Goal: Book appointment/travel/reservation

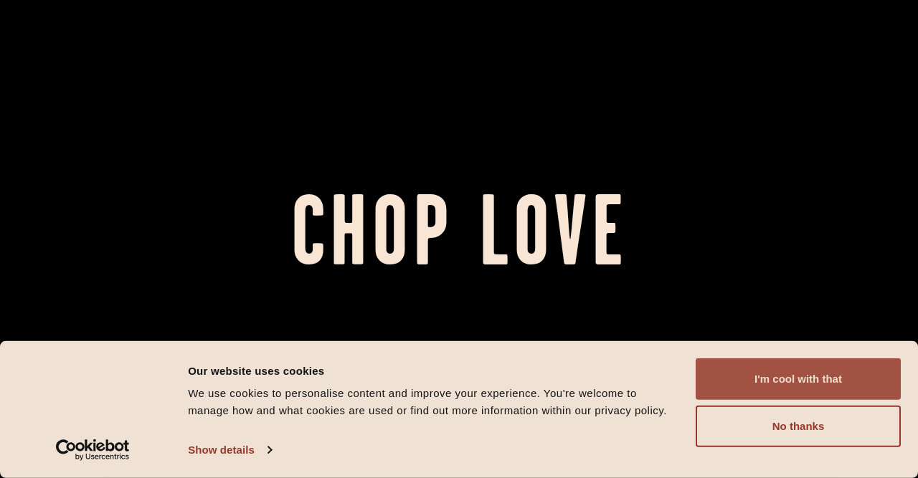
click at [820, 390] on button "I'm cool with that" at bounding box center [798, 380] width 205 height 42
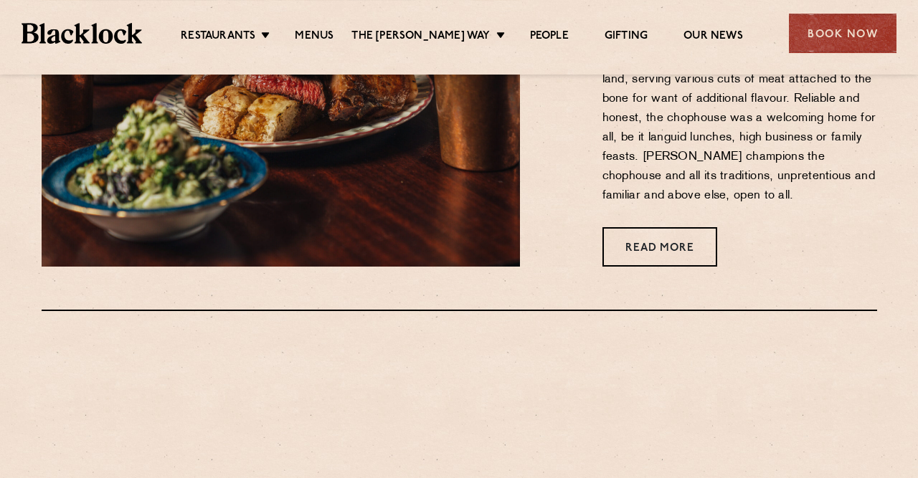
scroll to position [671, 0]
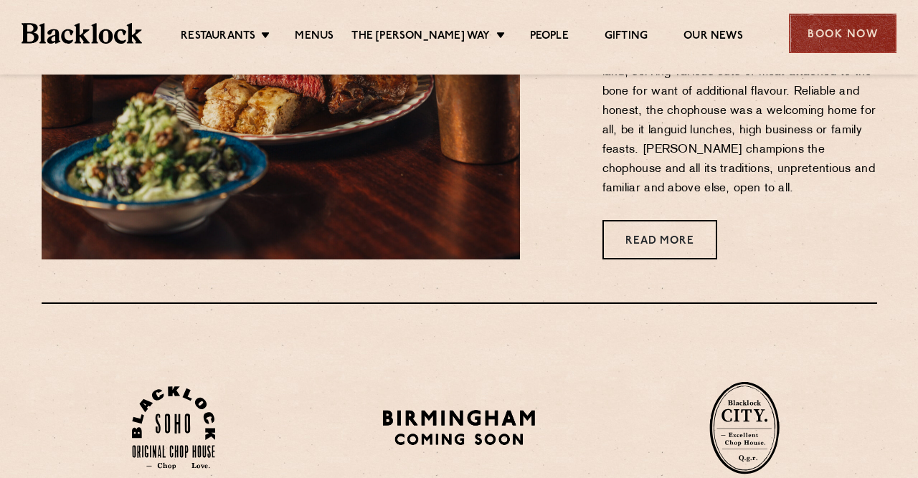
click at [812, 22] on div "Book Now" at bounding box center [843, 33] width 108 height 39
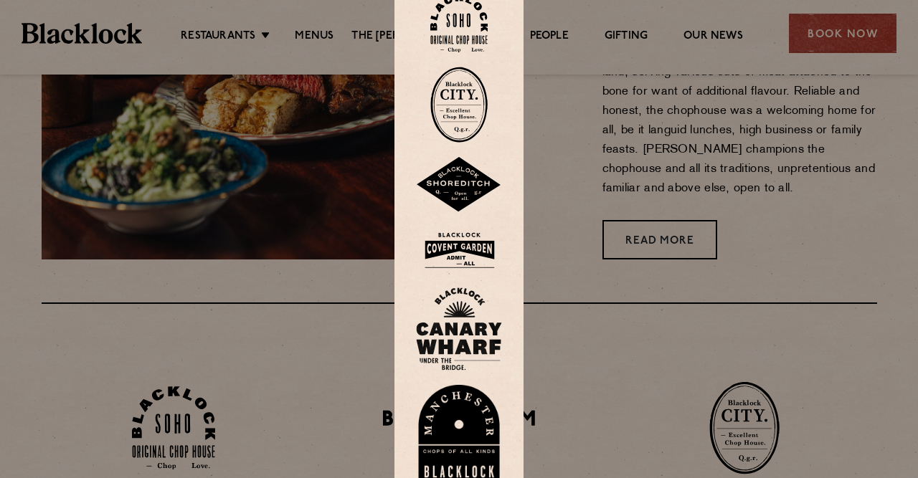
click at [473, 14] on img at bounding box center [458, 23] width 57 height 58
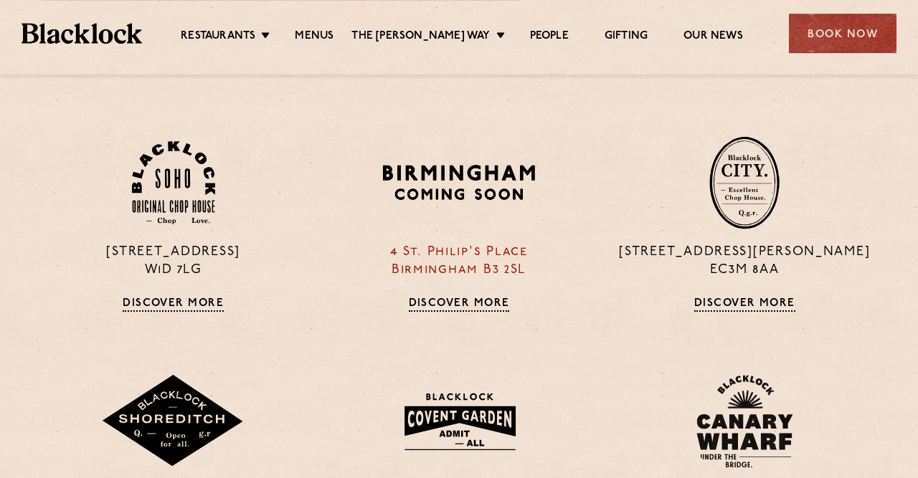
scroll to position [970, 0]
